Goal: Task Accomplishment & Management: Manage account settings

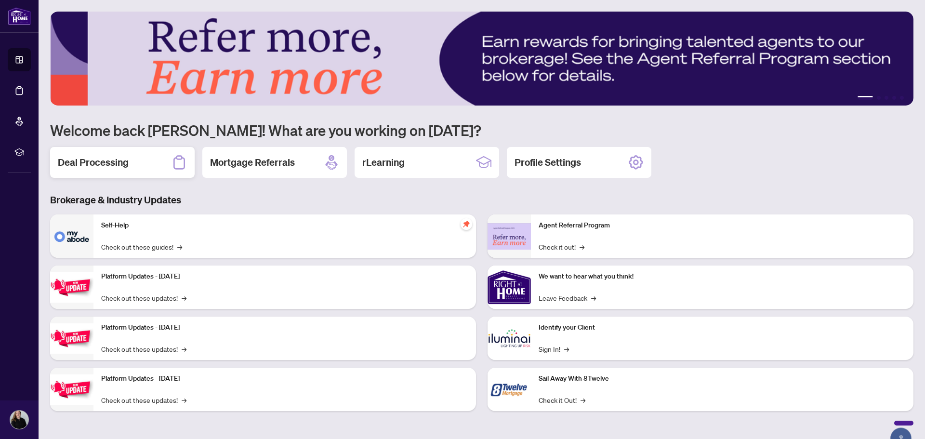
click at [100, 164] on h2 "Deal Processing" at bounding box center [93, 162] width 71 height 13
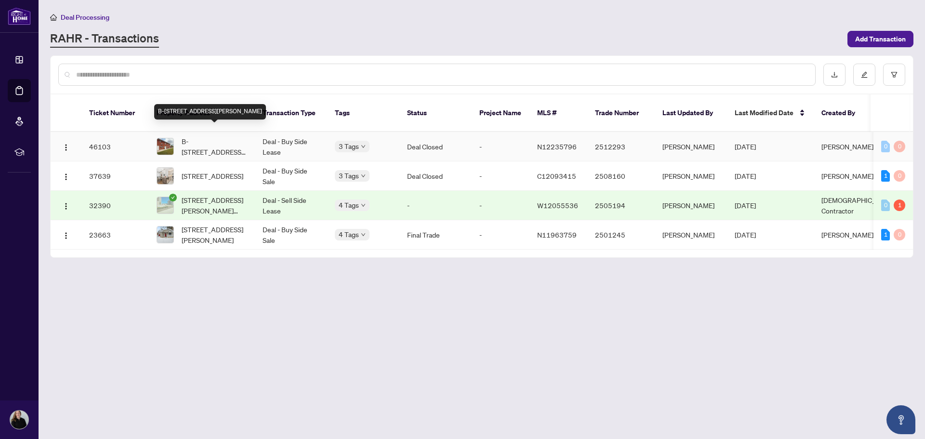
click at [214, 136] on span "B-[STREET_ADDRESS][PERSON_NAME]" at bounding box center [214, 146] width 65 height 21
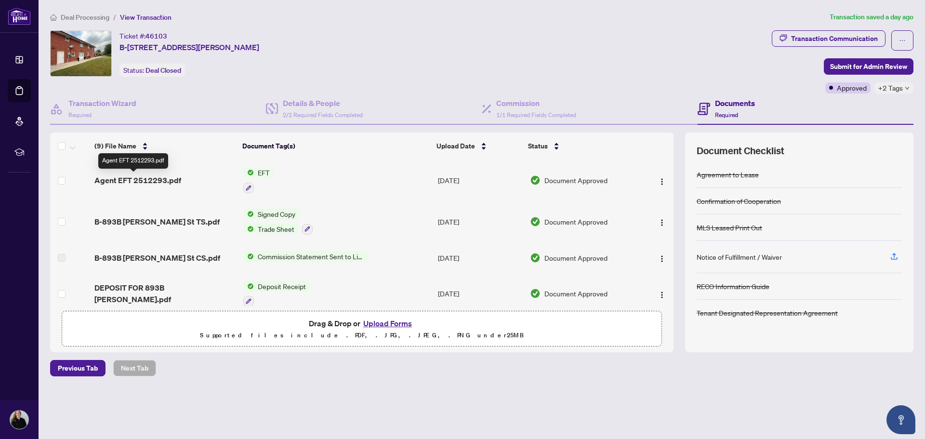
click at [133, 179] on span "Agent EFT 2512293.pdf" at bounding box center [137, 180] width 87 height 12
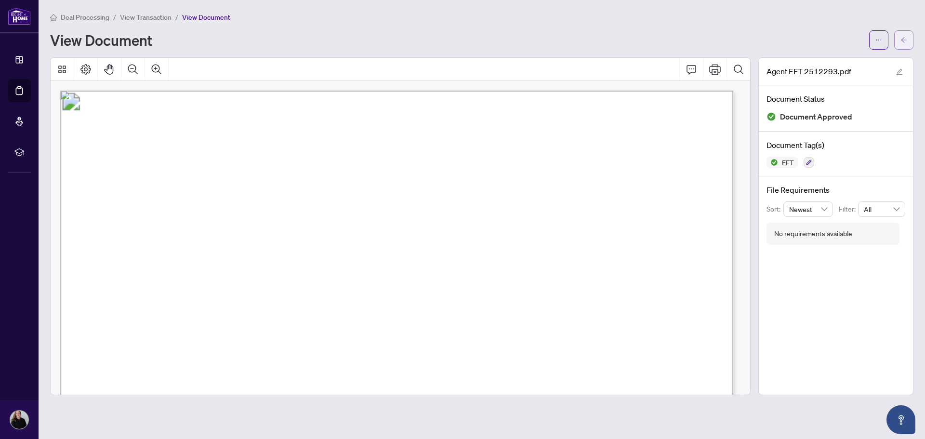
click at [901, 42] on icon "arrow-left" at bounding box center [903, 40] width 7 height 7
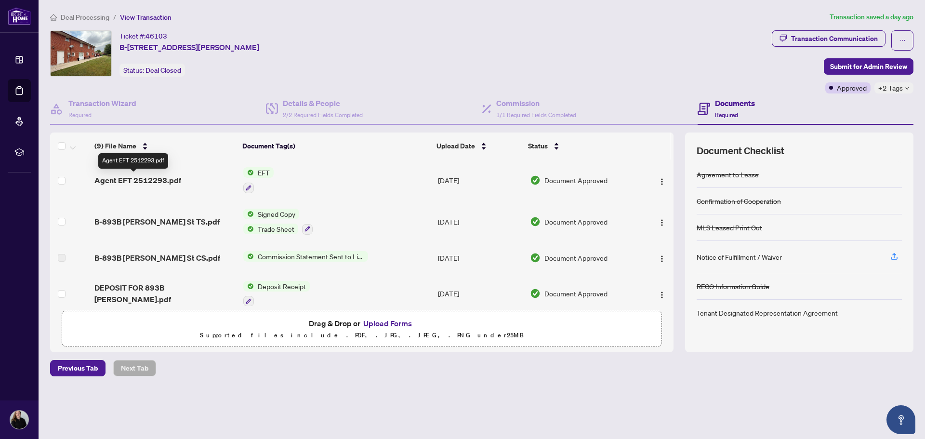
click at [153, 177] on span "Agent EFT 2512293.pdf" at bounding box center [137, 180] width 87 height 12
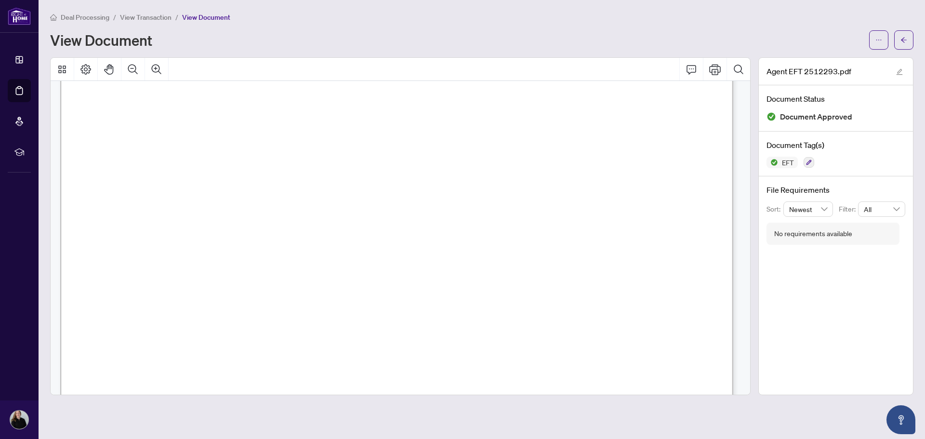
scroll to position [95, 0]
drag, startPoint x: 912, startPoint y: 38, endPoint x: 854, endPoint y: 1, distance: 68.6
click at [903, 36] on button "button" at bounding box center [903, 39] width 19 height 19
